Goal: Transaction & Acquisition: Purchase product/service

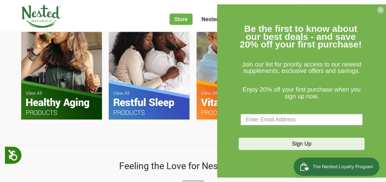
scroll to position [430, 0]
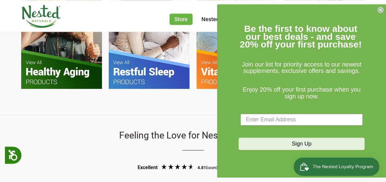
click at [379, 10] on circle "Close dialog" at bounding box center [381, 10] width 6 height 6
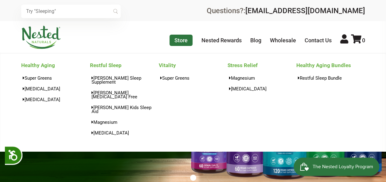
scroll to position [0, 324]
click at [184, 38] on link "Store" at bounding box center [180, 40] width 23 height 11
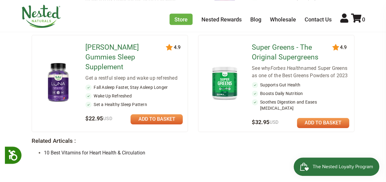
scroll to position [553, 0]
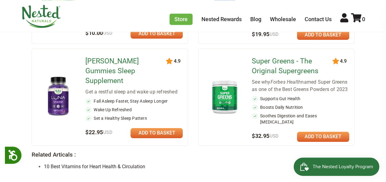
click at [227, 83] on img at bounding box center [224, 97] width 33 height 38
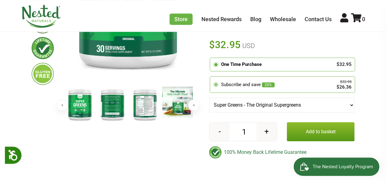
scroll to position [153, 0]
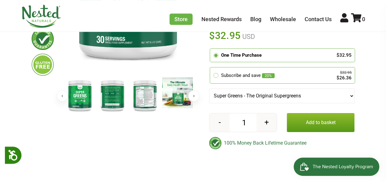
click at [319, 125] on button "Add to basket" at bounding box center [321, 122] width 68 height 19
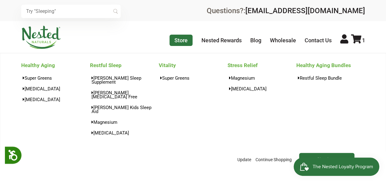
click at [175, 41] on link "Store" at bounding box center [180, 40] width 23 height 11
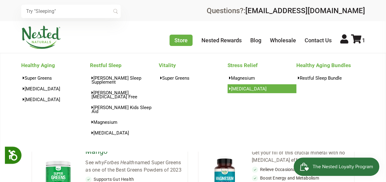
click at [242, 89] on link "[MEDICAL_DATA]" at bounding box center [261, 88] width 69 height 9
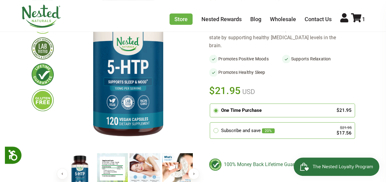
scroll to position [184, 0]
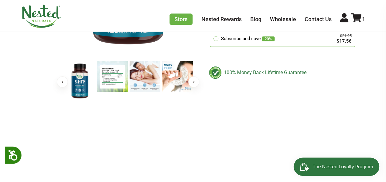
click at [111, 76] on img at bounding box center [112, 76] width 31 height 31
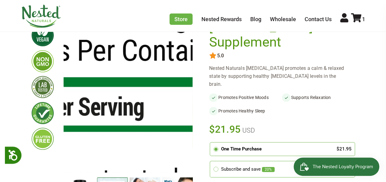
scroll to position [0, 0]
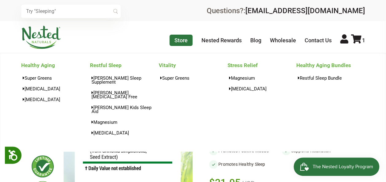
click at [179, 37] on link "Store" at bounding box center [180, 40] width 23 height 11
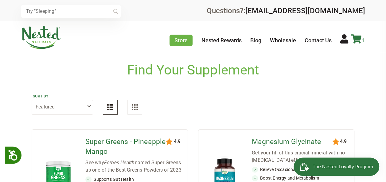
click at [358, 41] on icon at bounding box center [356, 38] width 10 height 9
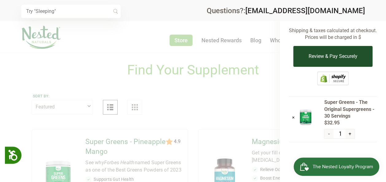
click at [357, 60] on button "Review & Pay Securely" at bounding box center [332, 56] width 79 height 21
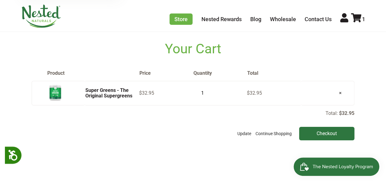
scroll to position [21, 0]
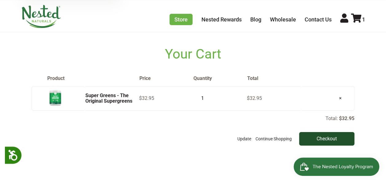
click at [319, 138] on input "Checkout" at bounding box center [326, 139] width 55 height 14
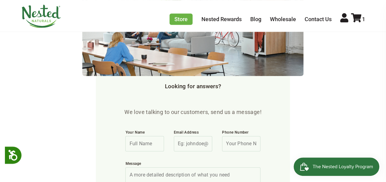
scroll to position [276, 0]
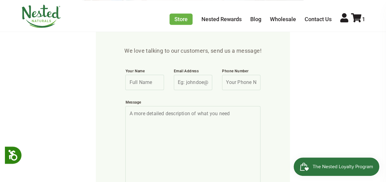
click at [149, 80] on input "Your Name" at bounding box center [144, 82] width 38 height 15
click at [148, 77] on input "Your Name" at bounding box center [144, 82] width 38 height 15
click at [149, 79] on input "Your Name" at bounding box center [144, 82] width 38 height 15
type input "E"
type input "Edgar Rendon"
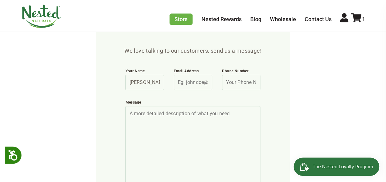
type input "edgar.rendon.v@gmail.com"
type input "4442004043"
click at [196, 80] on input "edgar.rendon.v@gmail.com" at bounding box center [193, 82] width 38 height 15
click at [169, 119] on textarea "Message" at bounding box center [192, 147] width 135 height 82
type textarea "I"
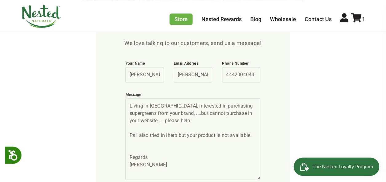
scroll to position [338, 0]
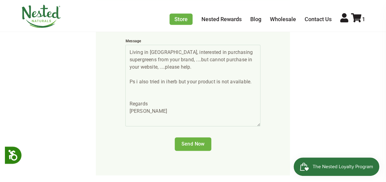
type textarea "Living in Mexico, interested in purchasing supergreens from your brand, ....but…"
click at [203, 142] on input "Send Now" at bounding box center [193, 145] width 37 height 14
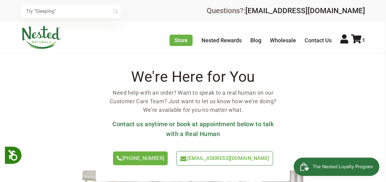
click at [51, 34] on img at bounding box center [41, 37] width 40 height 23
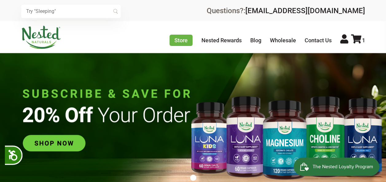
click at [55, 32] on img at bounding box center [41, 37] width 40 height 23
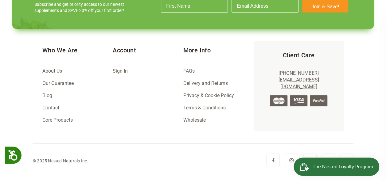
scroll to position [0, 108]
click at [55, 68] on link "About Us" at bounding box center [52, 71] width 20 height 6
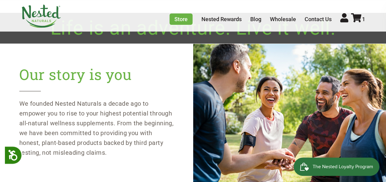
click at [45, 15] on img at bounding box center [41, 16] width 40 height 23
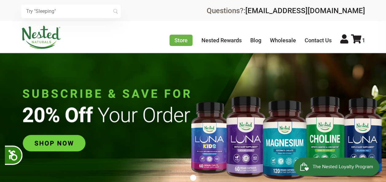
scroll to position [0, 215]
